Goal: Information Seeking & Learning: Learn about a topic

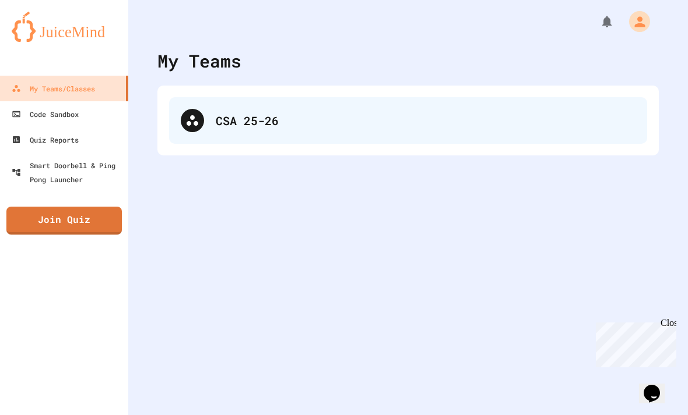
click at [369, 112] on div "CSA 25-26" at bounding box center [426, 120] width 420 height 17
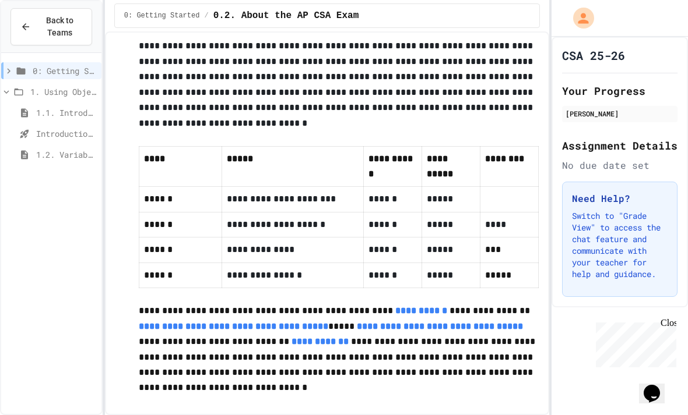
scroll to position [772, 0]
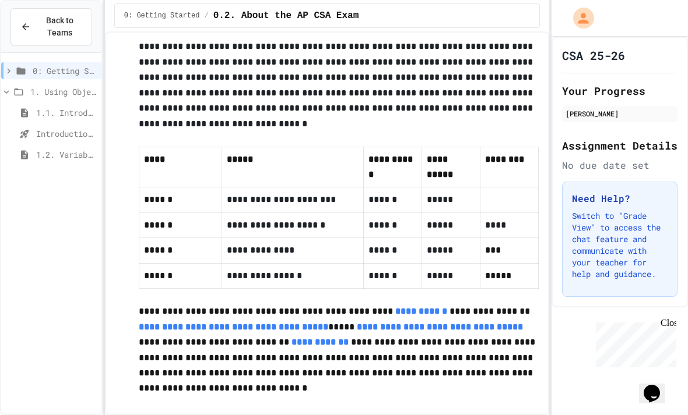
click at [64, 107] on span "1.1. Introduction to Algorithms, Programming, and Compilers" at bounding box center [66, 113] width 61 height 12
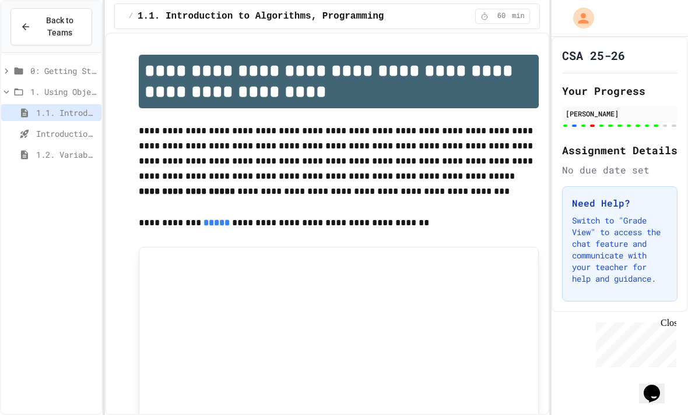
scroll to position [54, 0]
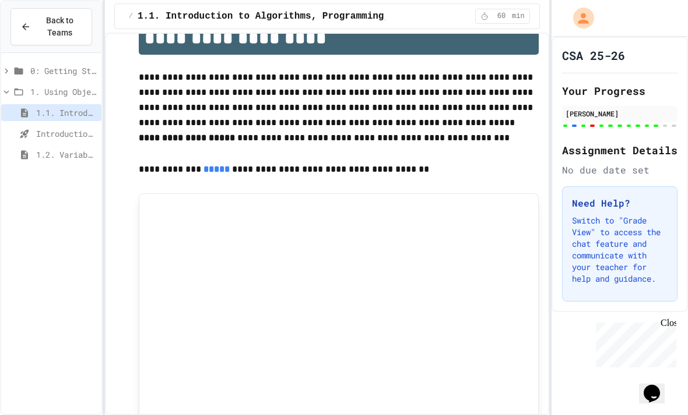
click at [69, 149] on span "1.2. Variables and Data Types" at bounding box center [66, 155] width 61 height 12
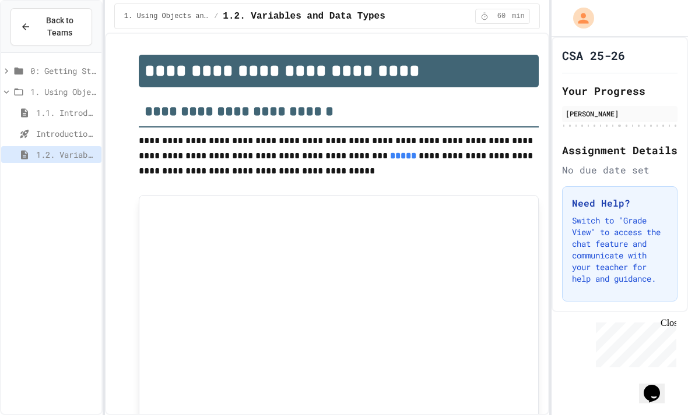
scroll to position [79, 0]
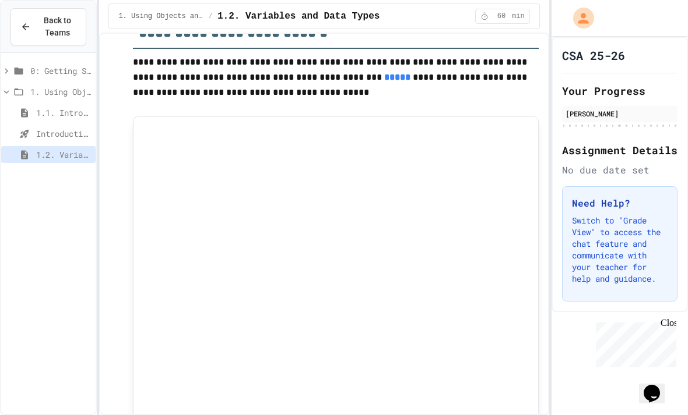
click at [54, 128] on span "Introduction to Algorithms, Programming, and Compilers" at bounding box center [63, 134] width 55 height 12
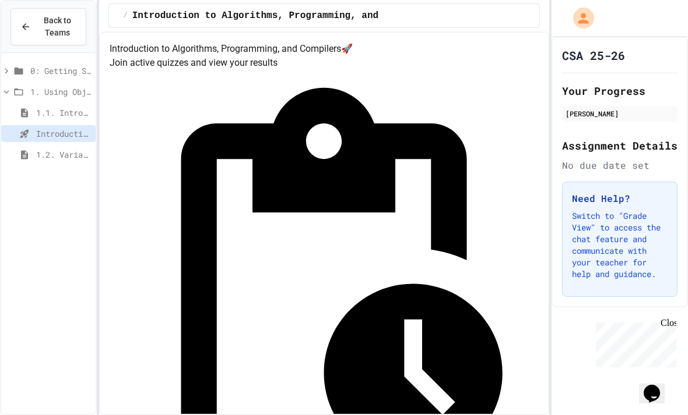
click at [386, 31] on div "Introduction to Algorithms, Programming, and Compilers 🚀 Join active quizzes an…" at bounding box center [323, 223] width 449 height 384
drag, startPoint x: 425, startPoint y: 260, endPoint x: 420, endPoint y: 280, distance: 20.7
